Goal: Navigation & Orientation: Find specific page/section

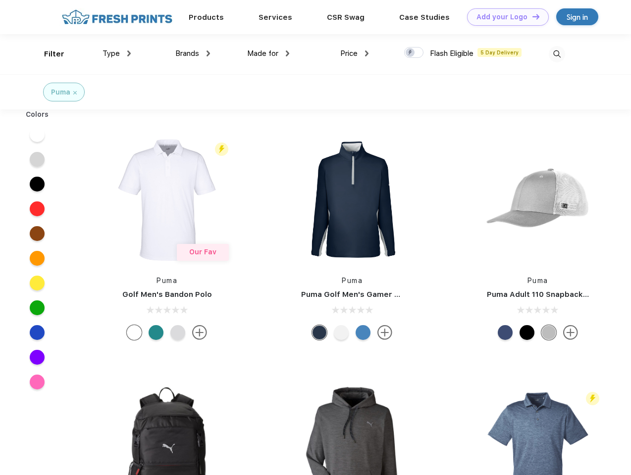
scroll to position [0, 0]
click at [504, 17] on link "Add your Logo Design Tool" at bounding box center [508, 16] width 82 height 17
click at [0, 0] on div "Design Tool" at bounding box center [0, 0] width 0 height 0
click at [531, 16] on link "Add your Logo Design Tool" at bounding box center [508, 16] width 82 height 17
click at [48, 54] on div "Filter" at bounding box center [54, 54] width 20 height 11
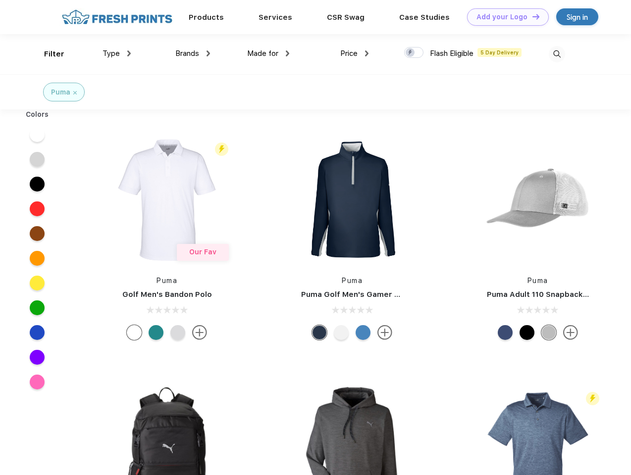
click at [117, 53] on span "Type" at bounding box center [111, 53] width 17 height 9
click at [193, 53] on span "Brands" at bounding box center [187, 53] width 24 height 9
click at [268, 53] on span "Made for" at bounding box center [262, 53] width 31 height 9
click at [355, 53] on span "Price" at bounding box center [348, 53] width 17 height 9
click at [414, 53] on div at bounding box center [413, 52] width 19 height 11
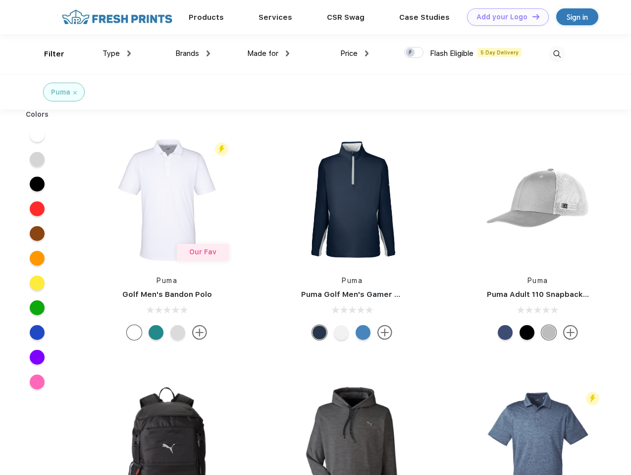
click at [411, 53] on input "checkbox" at bounding box center [407, 50] width 6 height 6
click at [557, 54] on img at bounding box center [557, 54] width 16 height 16
